Goal: Task Accomplishment & Management: Manage account settings

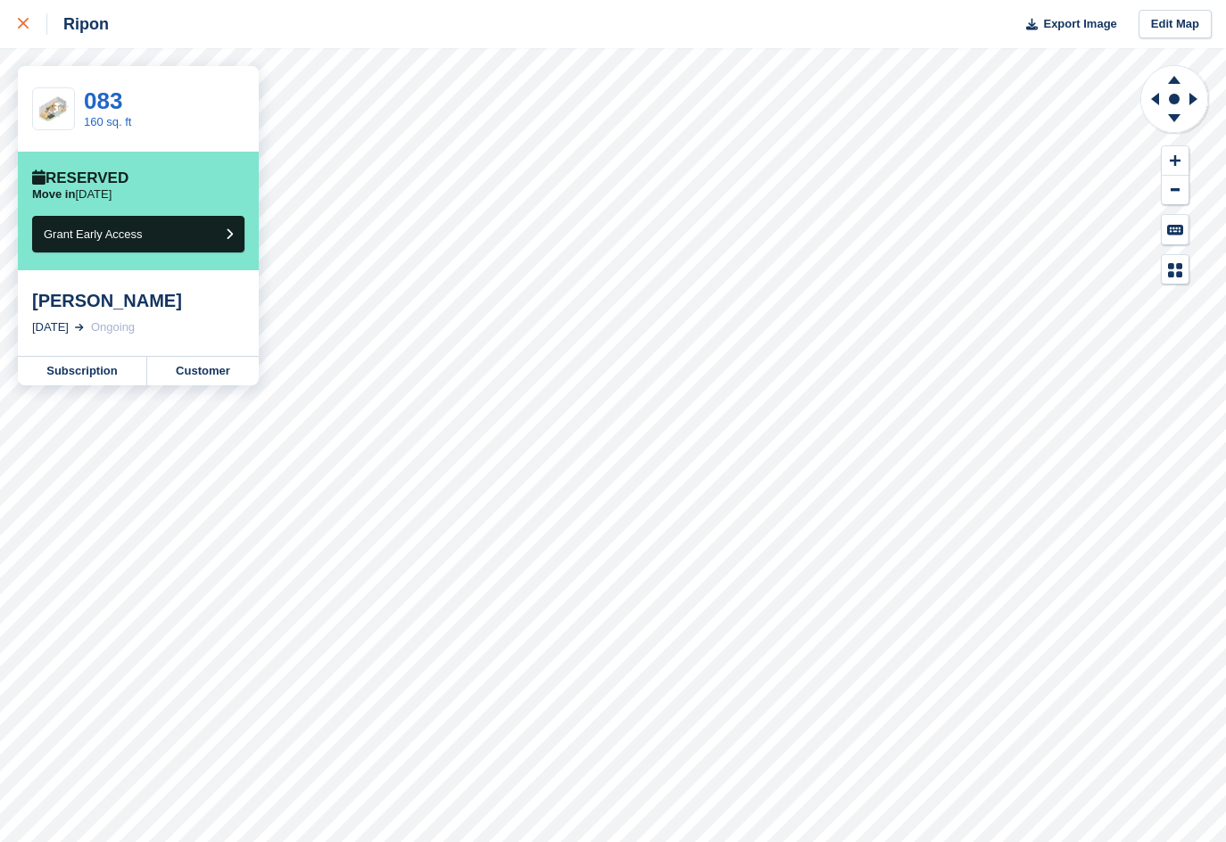
click at [34, 20] on div at bounding box center [32, 23] width 29 height 21
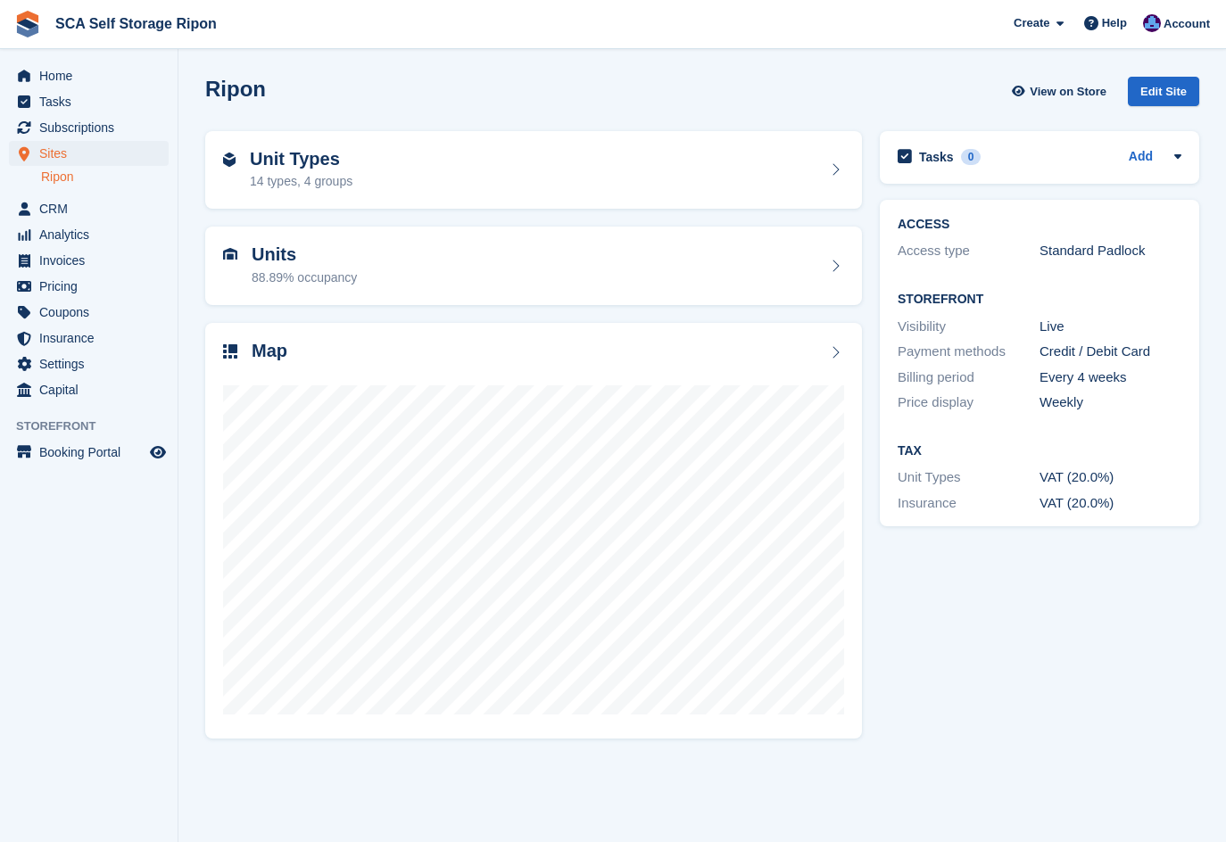
click at [62, 74] on span "Home" at bounding box center [92, 75] width 107 height 25
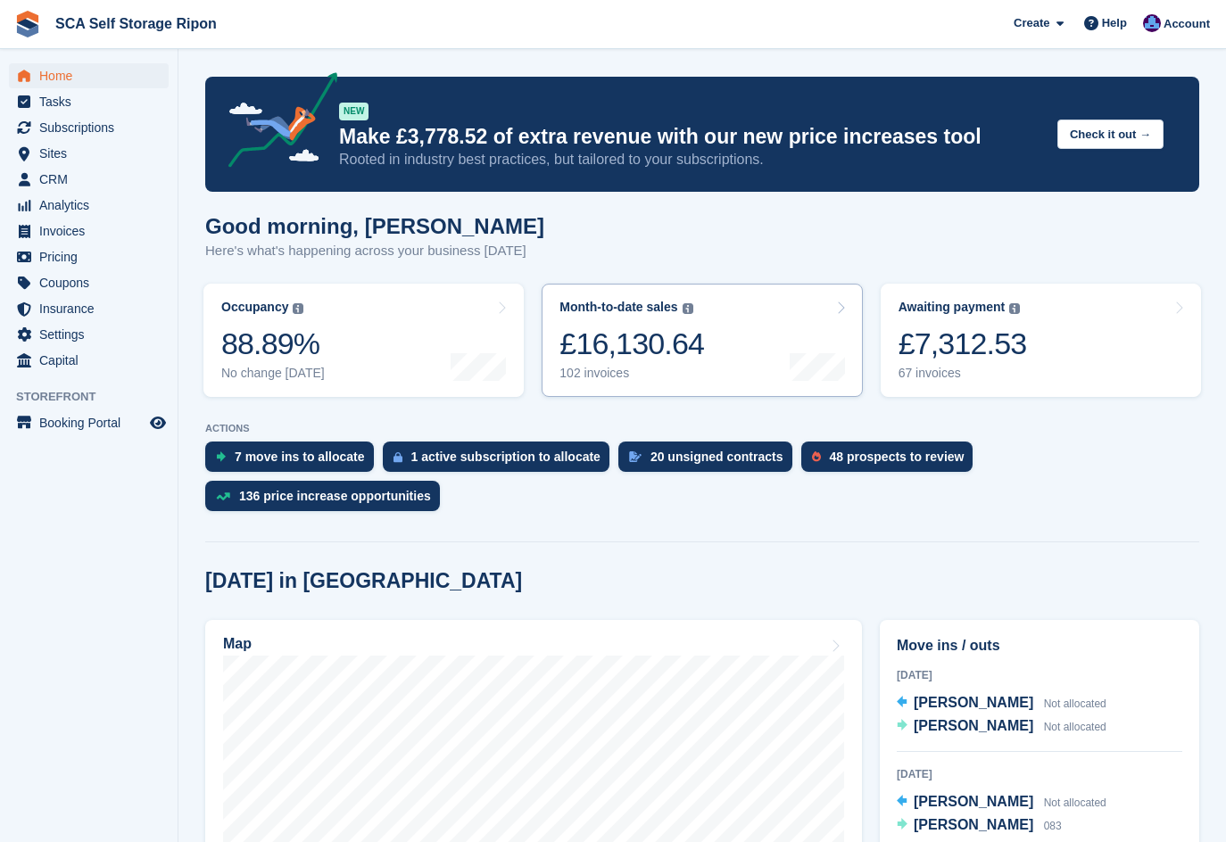
scroll to position [178, 0]
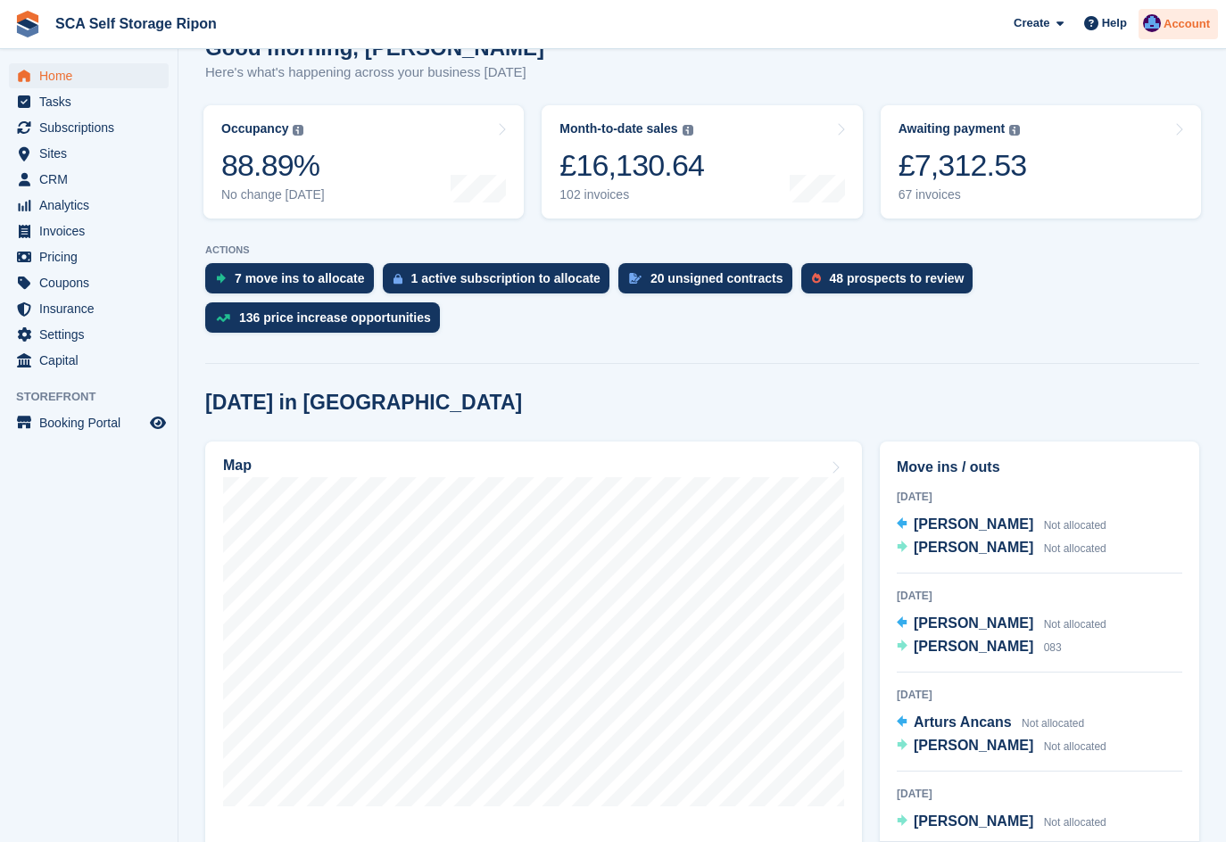
click at [1173, 19] on span "Account" at bounding box center [1187, 24] width 46 height 18
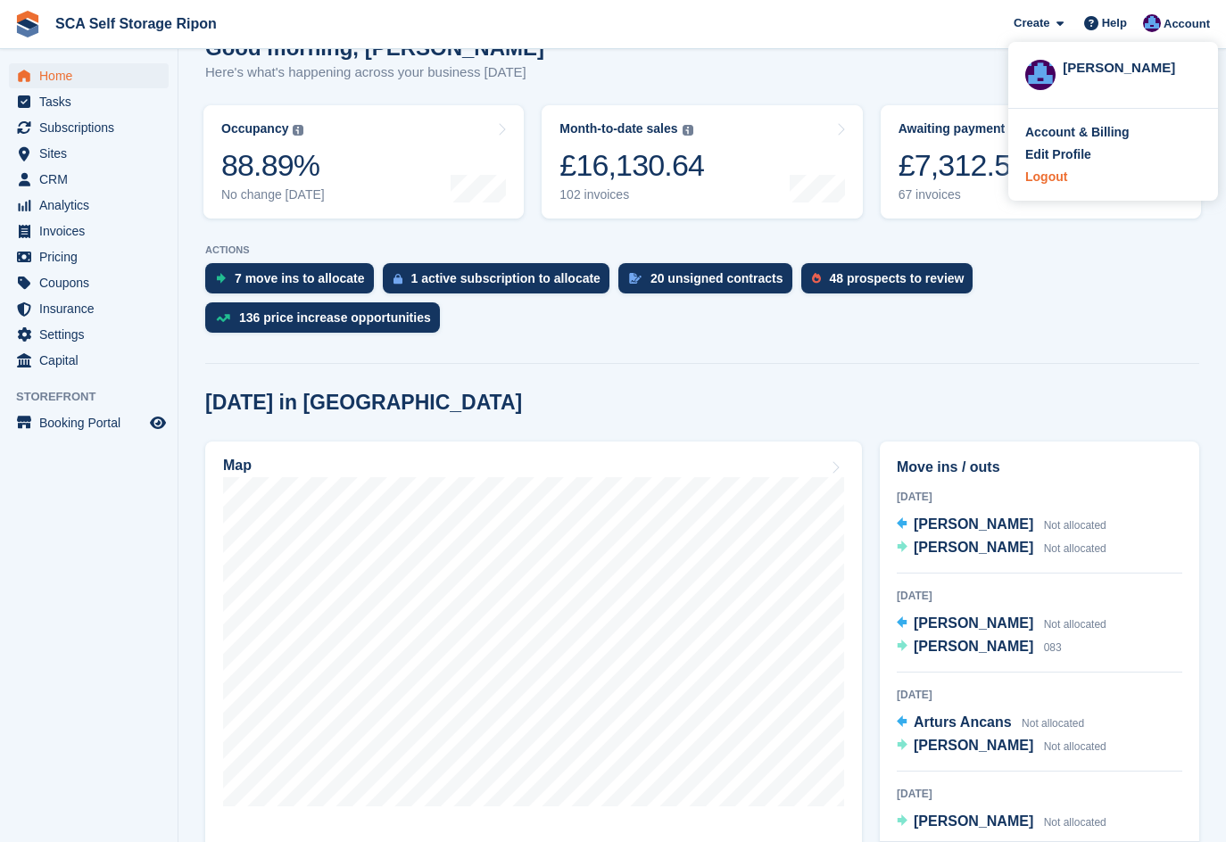
click at [1057, 175] on div "Logout" at bounding box center [1046, 177] width 42 height 19
